Goal: Task Accomplishment & Management: Use online tool/utility

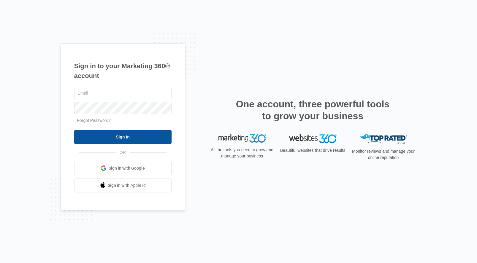
type input "[EMAIL_ADDRESS][DOMAIN_NAME]"
click at [130, 133] on input "Sign In" at bounding box center [122, 137] width 97 height 14
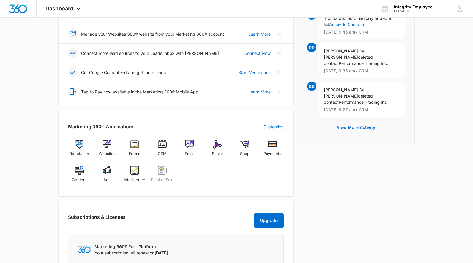
scroll to position [149, 0]
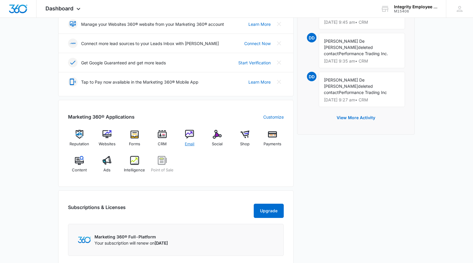
click at [192, 140] on div "Email" at bounding box center [189, 140] width 23 height 21
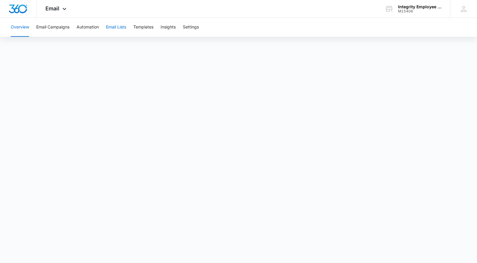
click at [121, 29] on button "Email Lists" at bounding box center [116, 27] width 20 height 19
